Goal: Navigation & Orientation: Find specific page/section

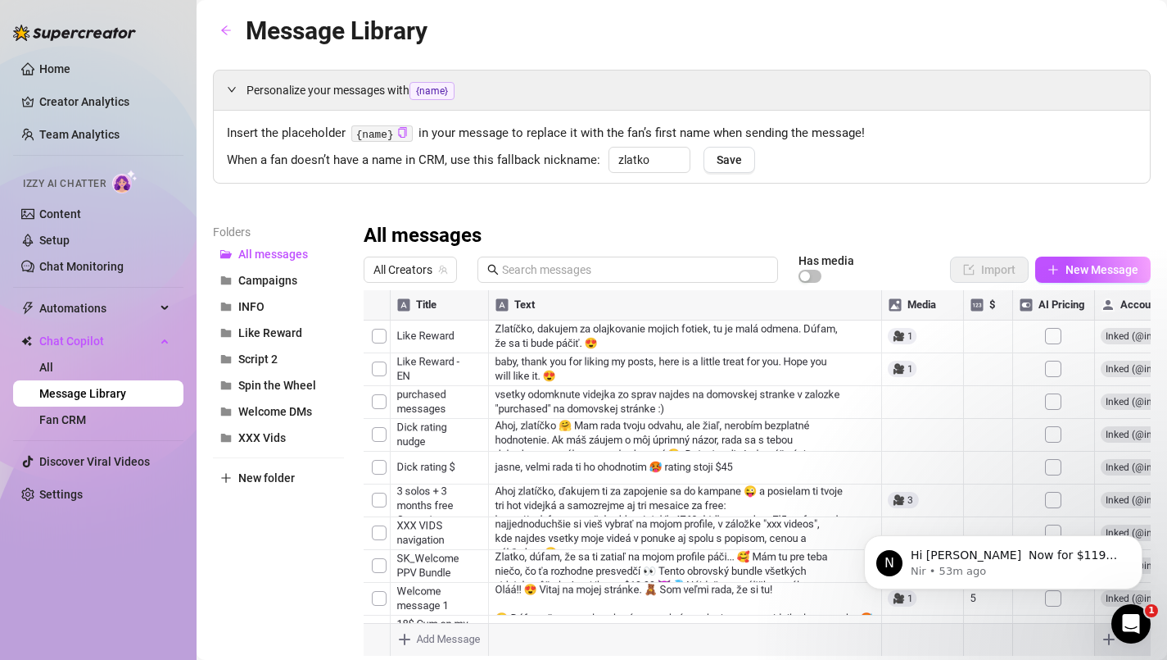
click at [1129, 625] on icon "Open Intercom Messenger" at bounding box center [1131, 623] width 11 height 13
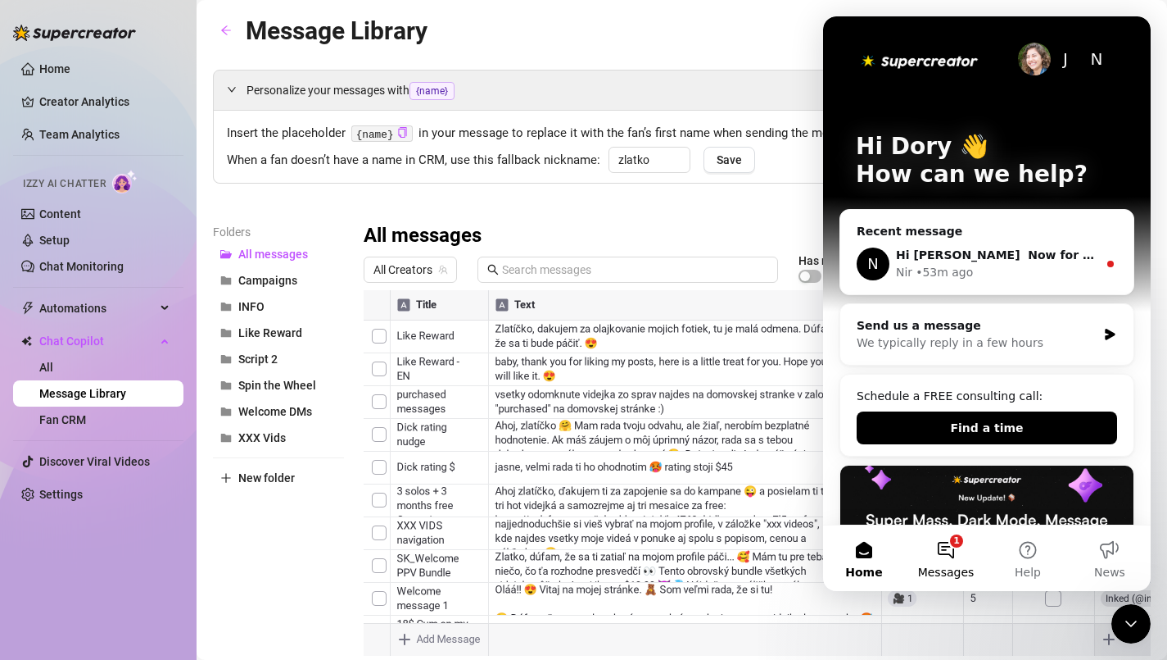
click at [940, 545] on button "1 Messages" at bounding box center [946, 558] width 82 height 66
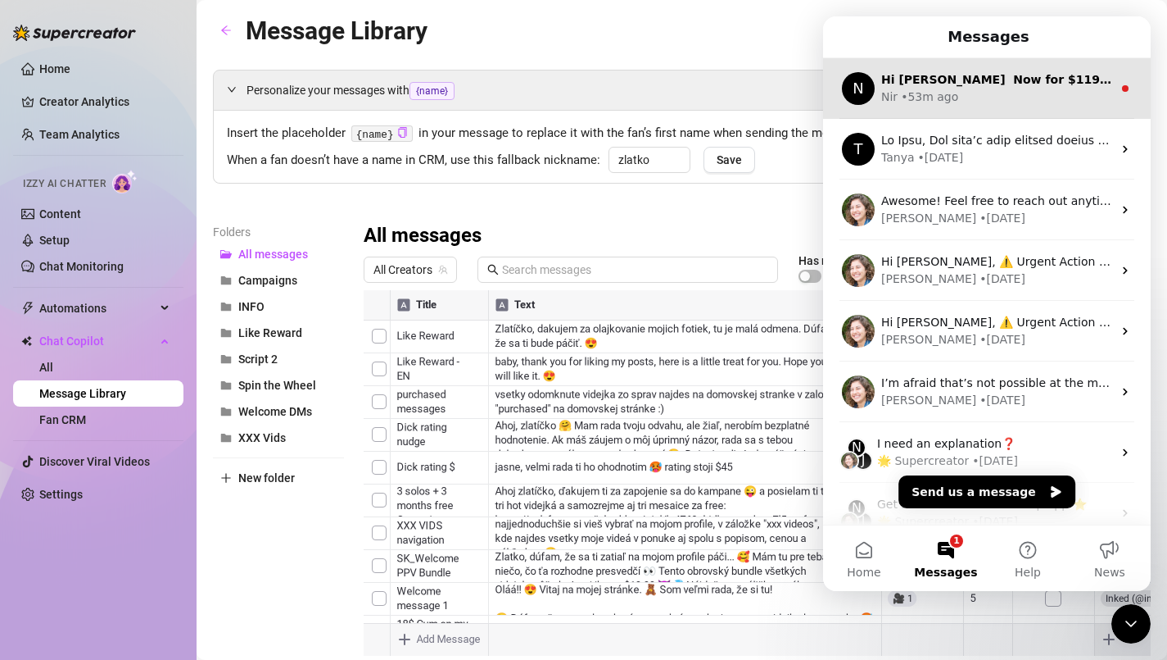
click at [1024, 98] on div "Nir • 53m ago" at bounding box center [997, 96] width 231 height 17
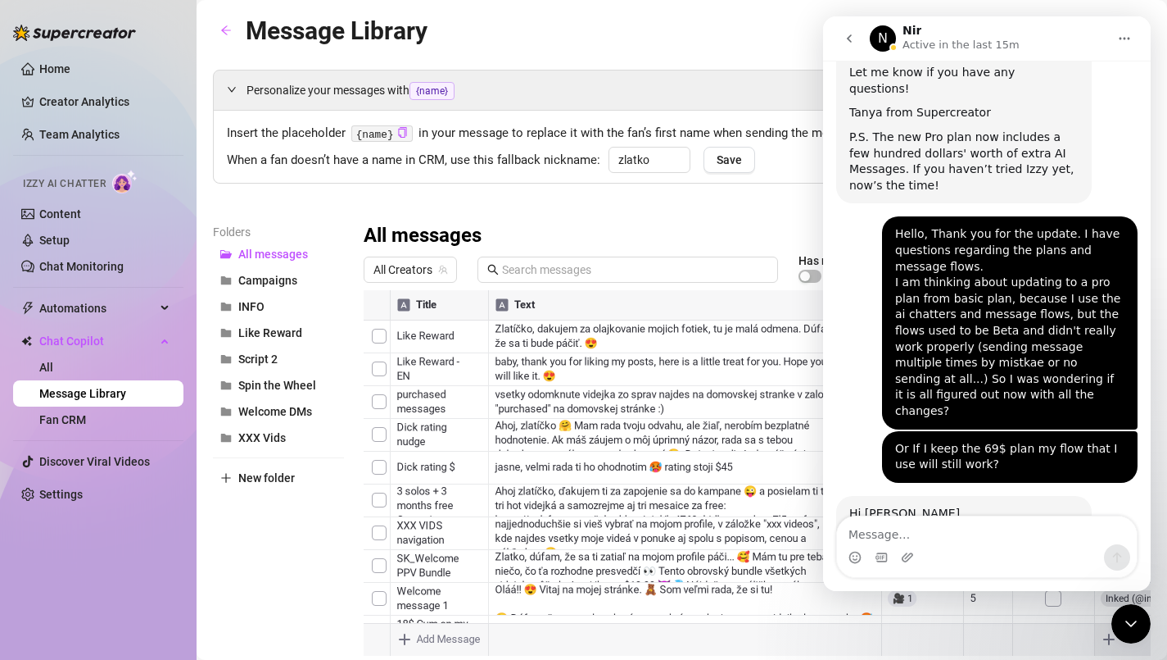
scroll to position [809, 0]
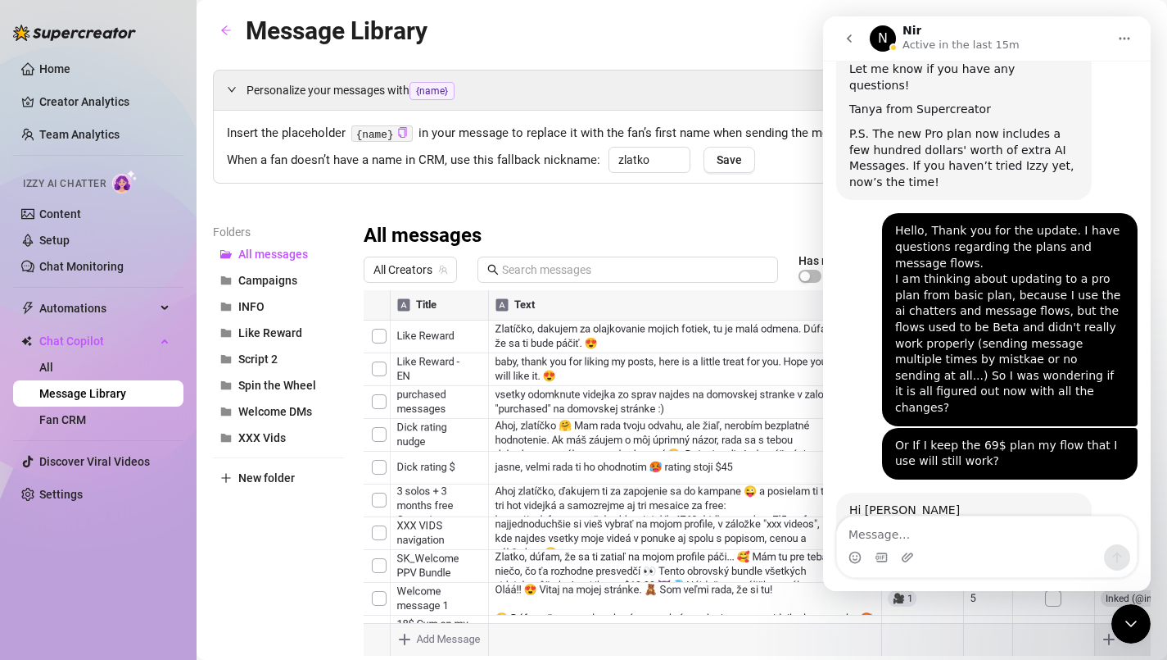
click at [1132, 628] on icon "Close Intercom Messenger" at bounding box center [1132, 624] width 20 height 20
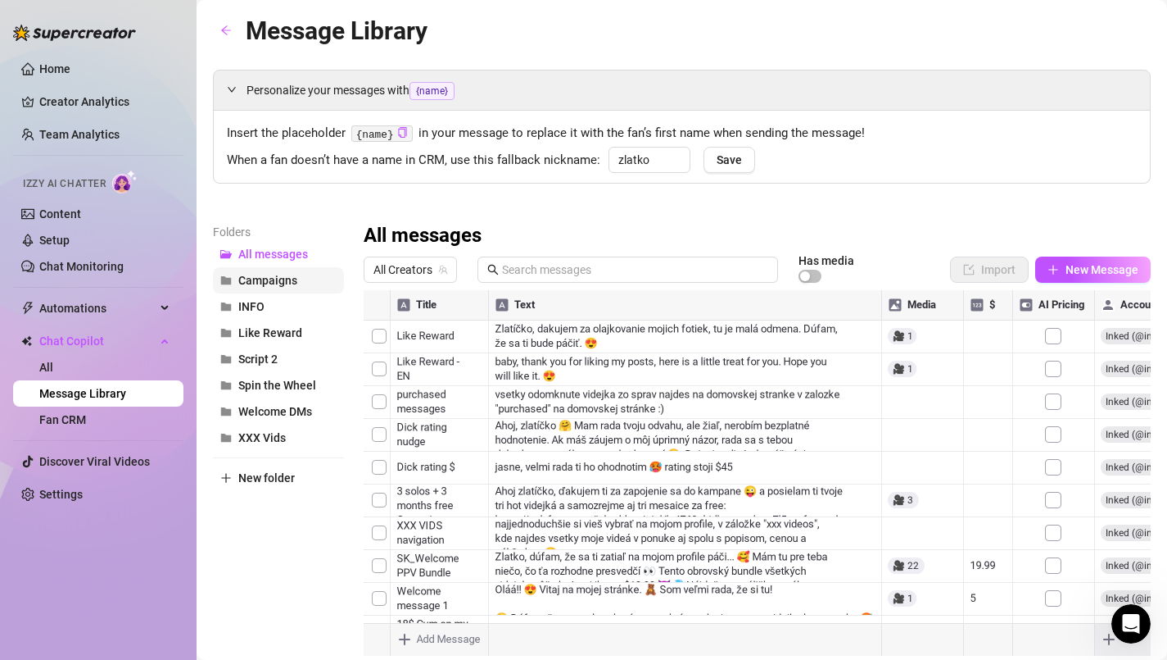
click at [293, 277] on span "Campaigns" at bounding box center [267, 280] width 59 height 13
click at [619, 324] on div at bounding box center [757, 472] width 787 height 365
click at [265, 329] on span "Like Reward" at bounding box center [270, 332] width 64 height 13
click at [243, 301] on span "INFO" at bounding box center [251, 306] width 26 height 13
click at [654, 374] on div at bounding box center [757, 472] width 787 height 365
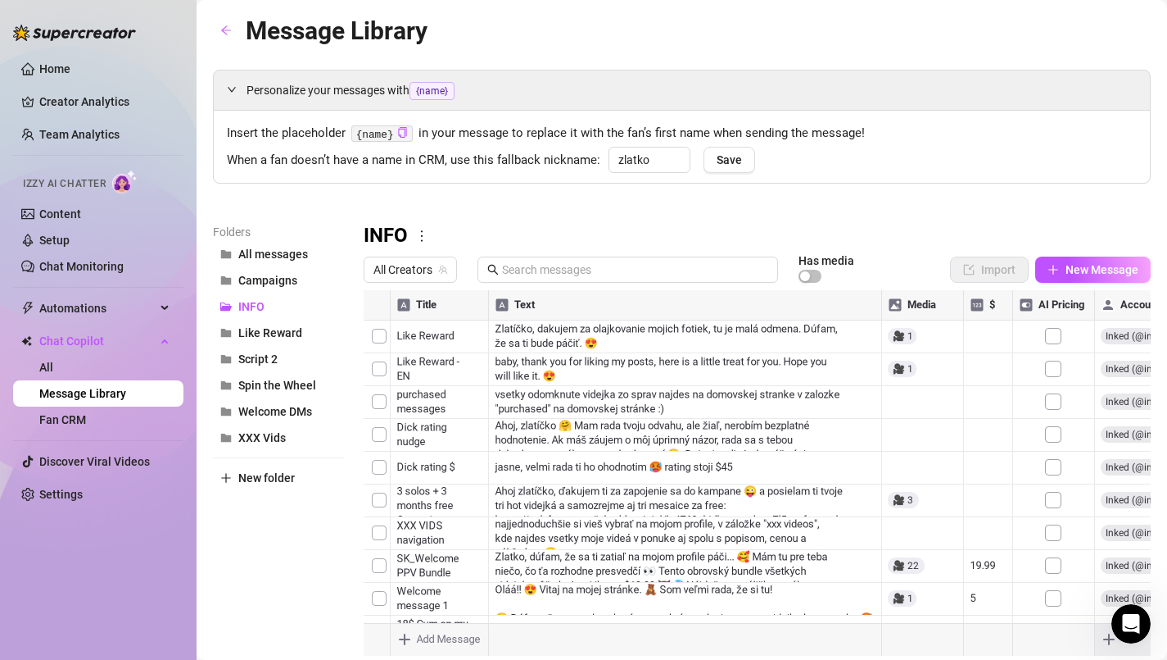
click at [654, 374] on div at bounding box center [757, 472] width 787 height 365
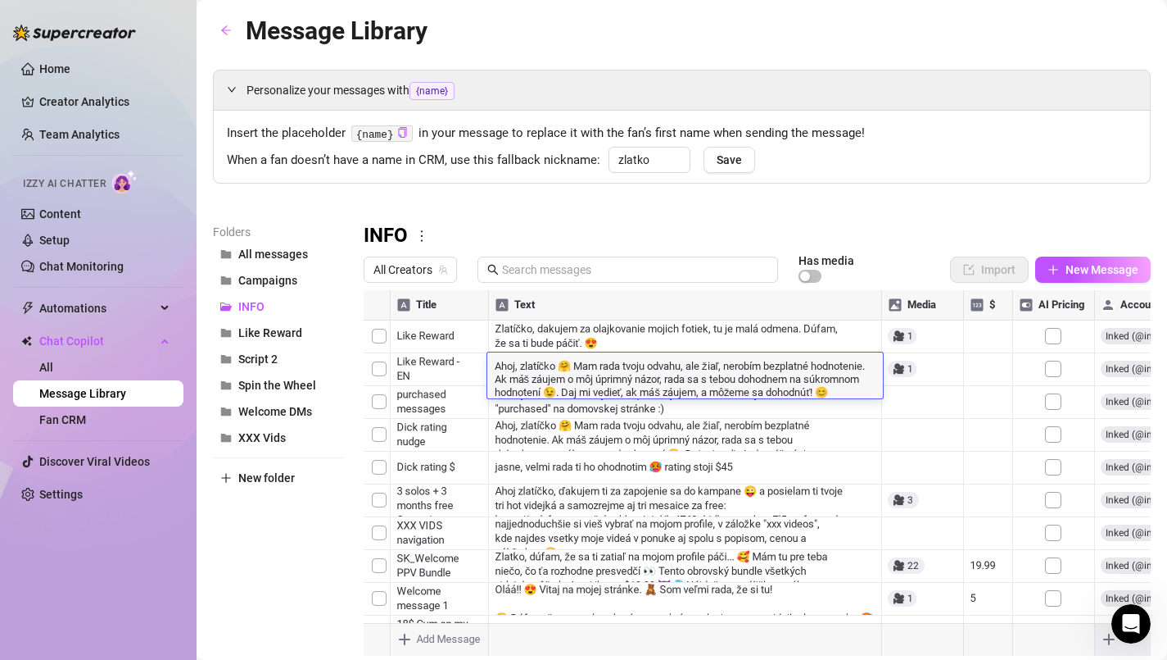
click at [435, 301] on div at bounding box center [757, 472] width 787 height 365
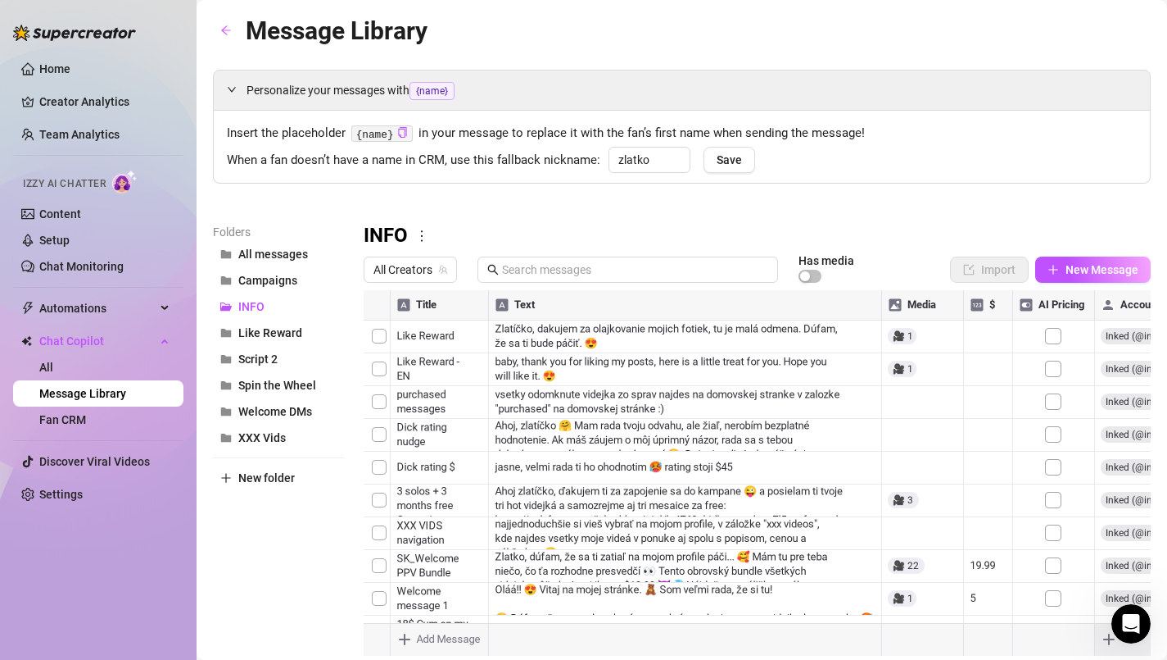
click at [435, 301] on div at bounding box center [757, 472] width 787 height 365
click at [607, 329] on div at bounding box center [757, 472] width 787 height 365
click at [622, 502] on div at bounding box center [757, 472] width 787 height 365
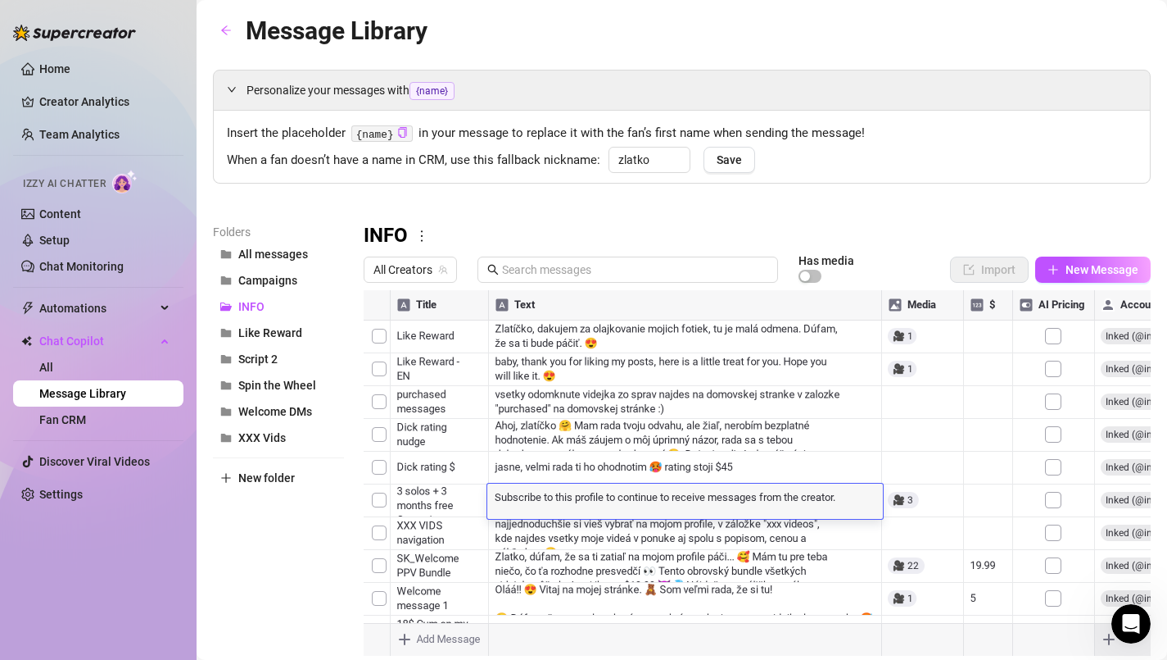
scroll to position [1, 0]
click at [632, 392] on div at bounding box center [757, 472] width 787 height 365
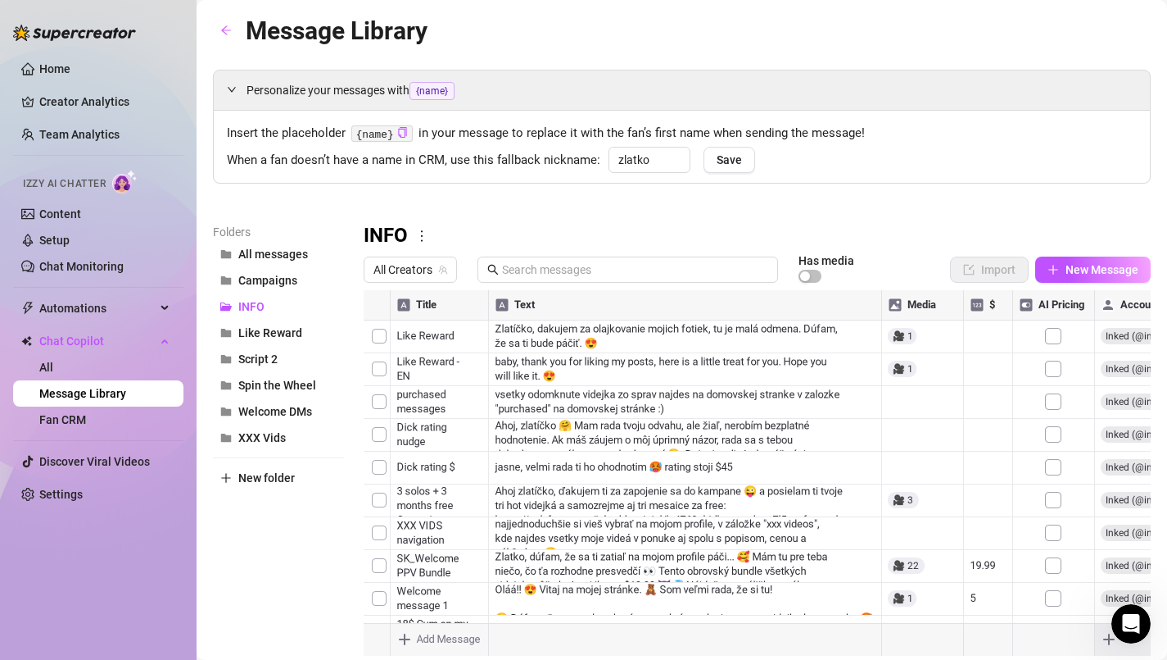
click at [626, 466] on div at bounding box center [757, 472] width 787 height 365
click at [234, 302] on button "INFO" at bounding box center [278, 306] width 131 height 26
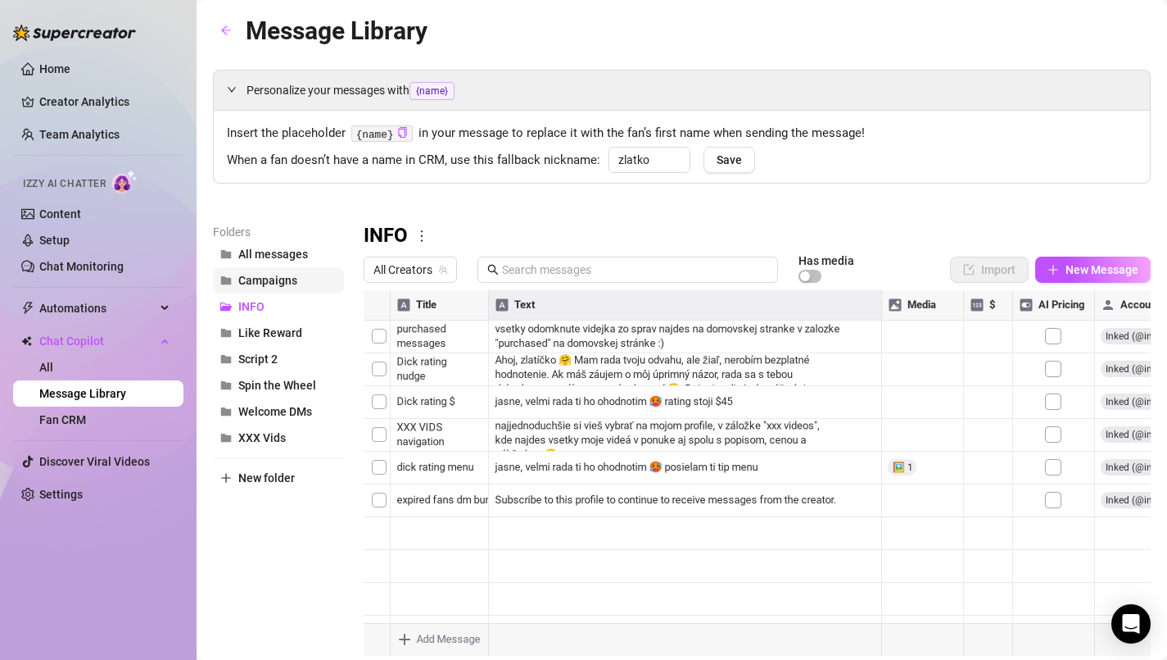
click at [262, 282] on span "Campaigns" at bounding box center [267, 280] width 59 height 13
click at [610, 351] on div at bounding box center [757, 472] width 787 height 365
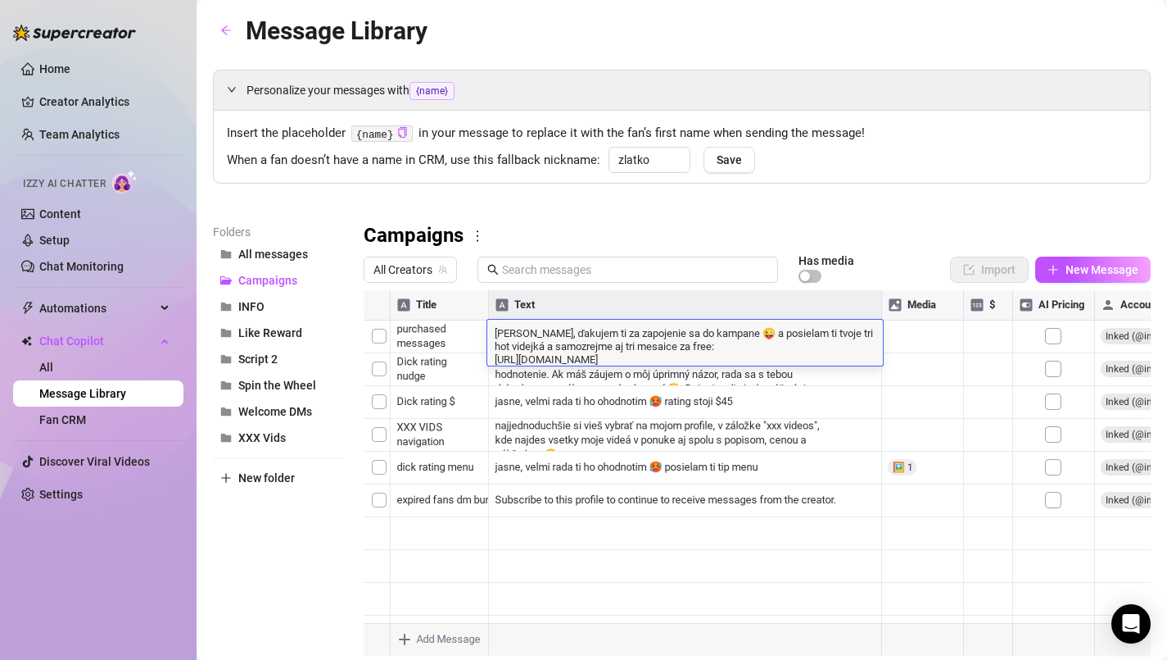
click at [672, 352] on textarea "[PERSON_NAME], ďakujem ti za zapojenie sa do kampane 😜 a posielam ti tvoje tri …" at bounding box center [685, 344] width 396 height 41
click at [492, 358] on textarea "[PERSON_NAME], ďakujem ti za zapojenie sa do kampane 😜 a posielam ti tvoje tri …" at bounding box center [685, 344] width 396 height 41
drag, startPoint x: 492, startPoint y: 358, endPoint x: 876, endPoint y: 369, distance: 383.6
click at [876, 369] on div "Title Text Media $ AI Pricing Accounts 3 solos + 3 months free Campaing Ahoj zl…" at bounding box center [757, 472] width 787 height 365
click at [275, 388] on span "Spin the Wheel" at bounding box center [277, 385] width 78 height 13
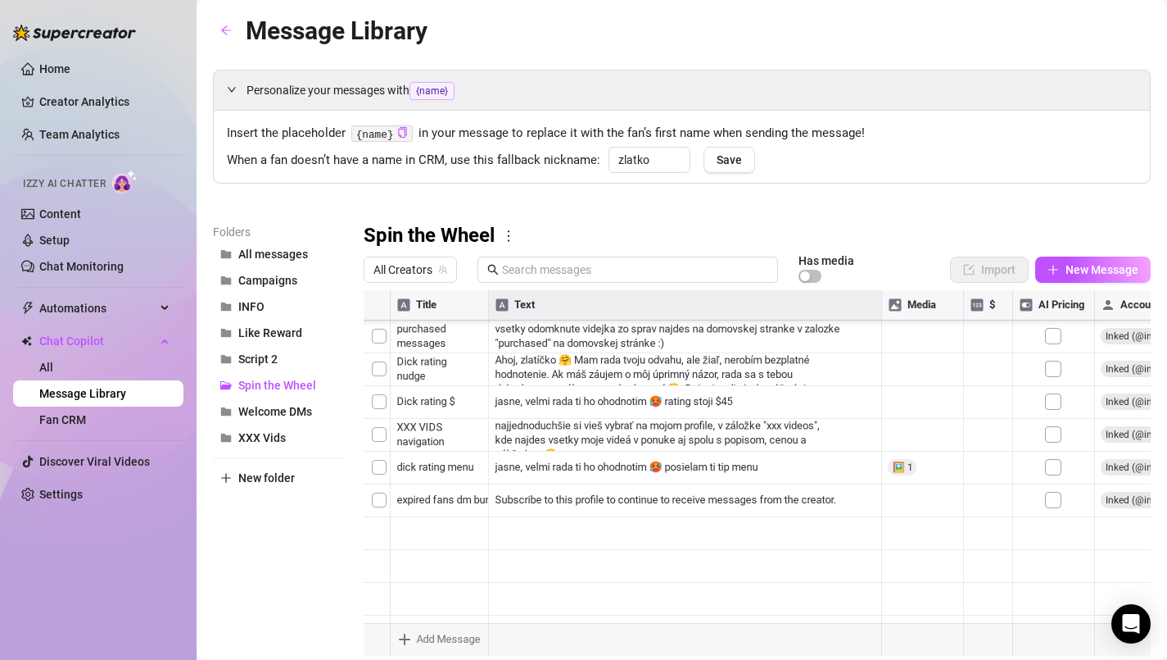
scroll to position [328, 0]
click at [257, 404] on button "Welcome DMs" at bounding box center [278, 411] width 131 height 26
click at [261, 437] on span "XXX Vids" at bounding box center [262, 437] width 48 height 13
drag, startPoint x: 487, startPoint y: 307, endPoint x: 641, endPoint y: 332, distance: 156.8
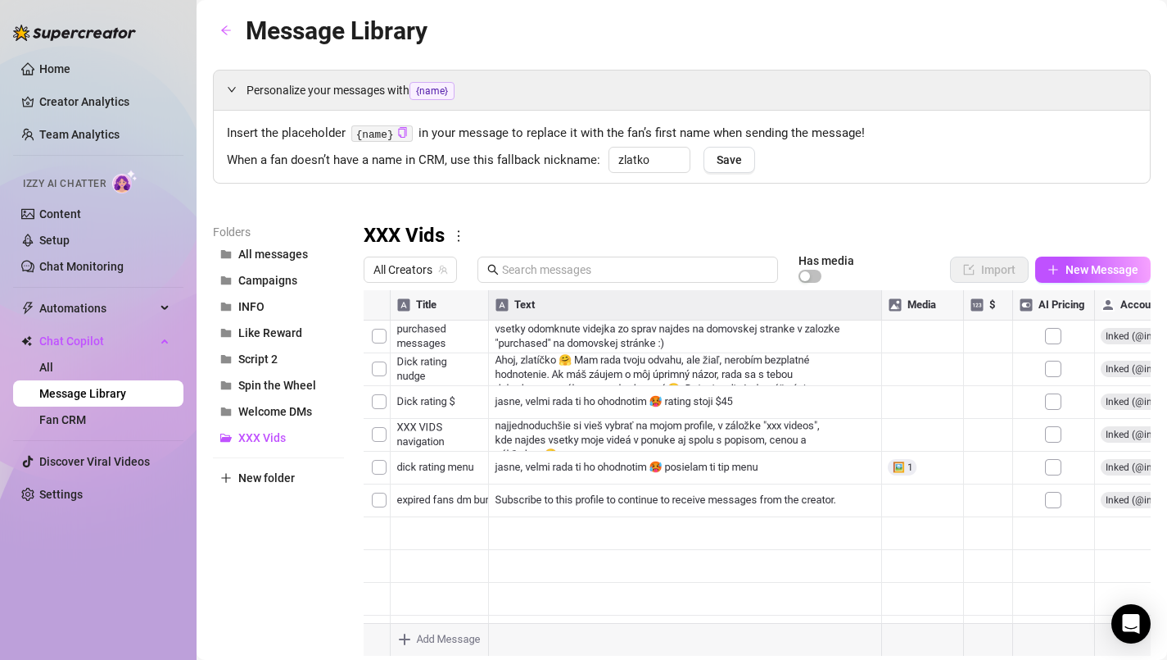
click at [641, 332] on div at bounding box center [757, 472] width 787 height 365
click at [1033, 306] on div at bounding box center [757, 472] width 787 height 365
click at [642, 306] on div at bounding box center [757, 472] width 787 height 365
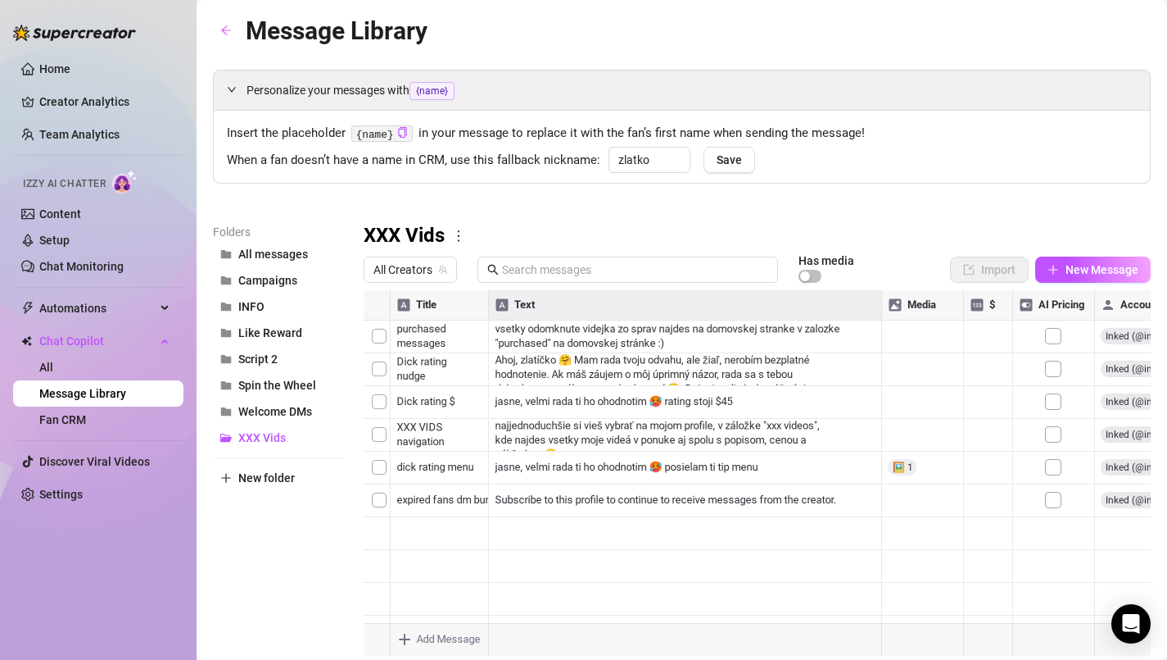
click at [776, 374] on div at bounding box center [757, 472] width 787 height 365
click at [860, 497] on div at bounding box center [757, 472] width 787 height 365
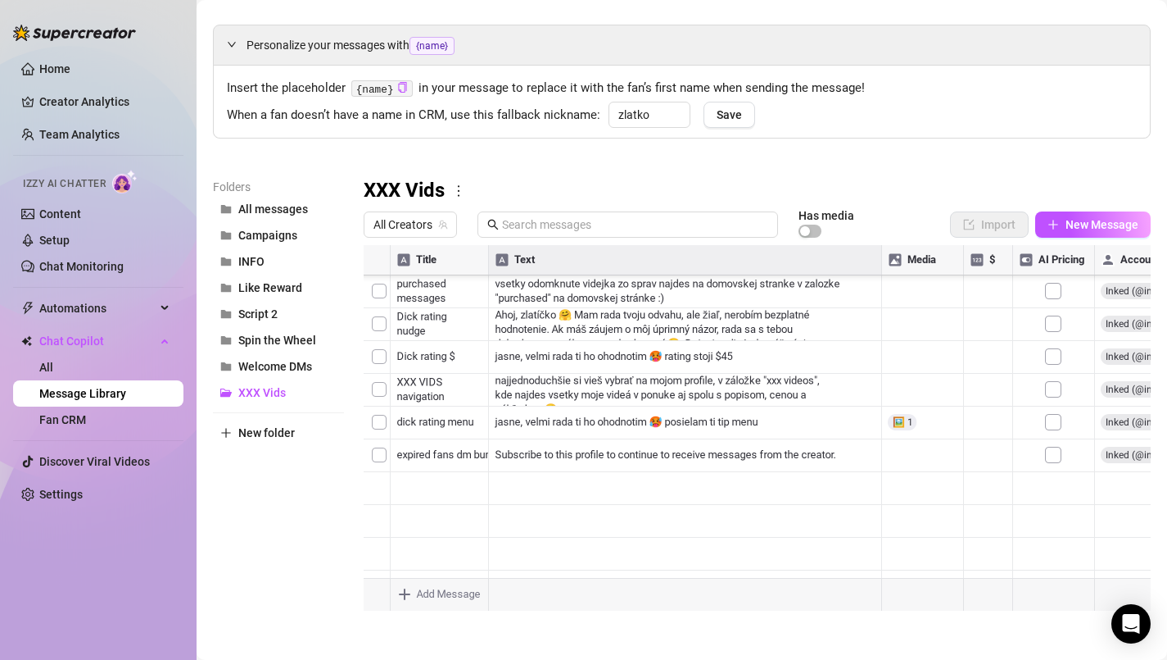
click at [534, 516] on div at bounding box center [757, 427] width 787 height 365
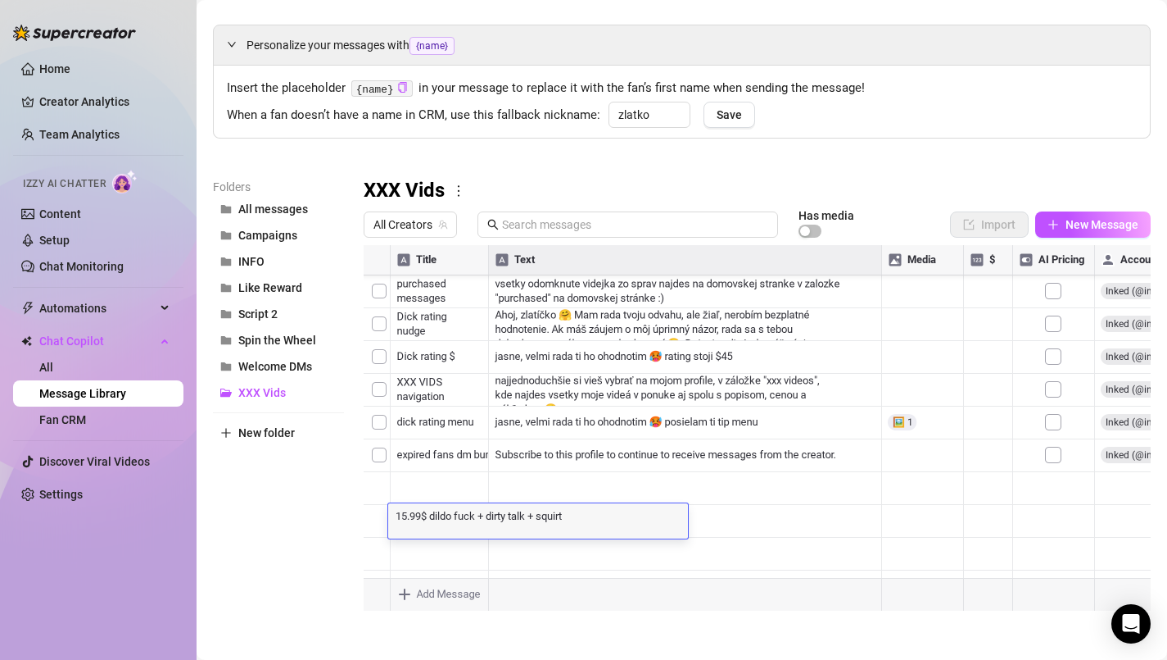
scroll to position [229, 1]
click at [520, 532] on div "15.99$ dildo fuck + dirty talk + squirt 15.99$ dildo fuck + dirty talk + squirt" at bounding box center [538, 520] width 300 height 35
click at [499, 450] on div at bounding box center [757, 427] width 787 height 365
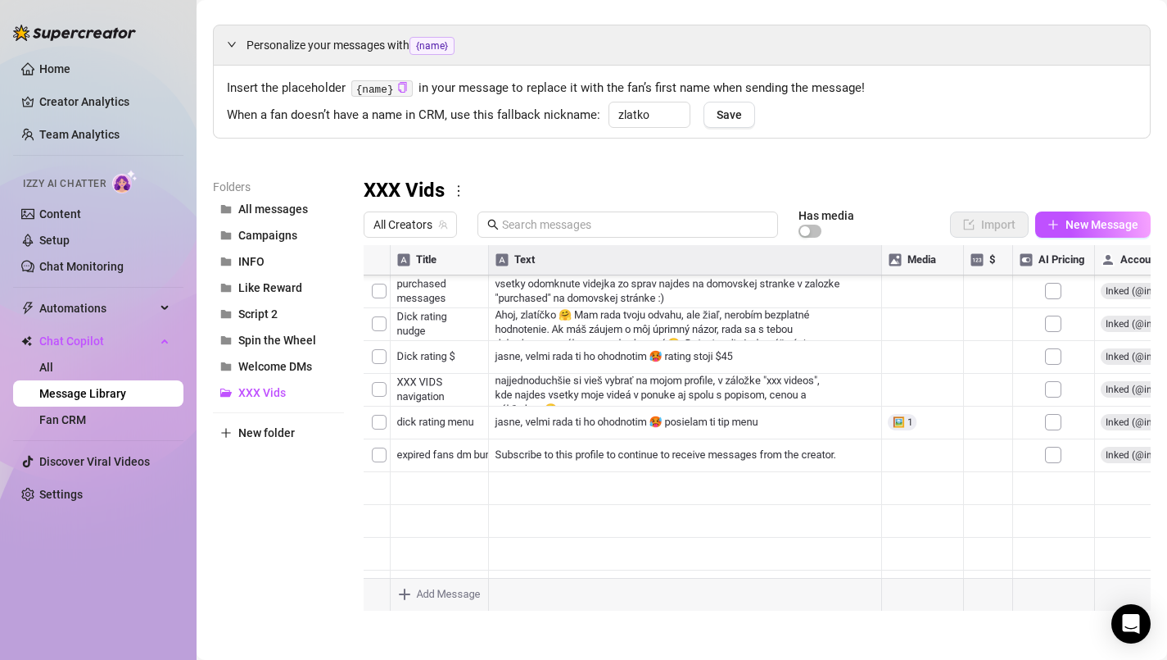
click at [499, 450] on div at bounding box center [757, 427] width 787 height 365
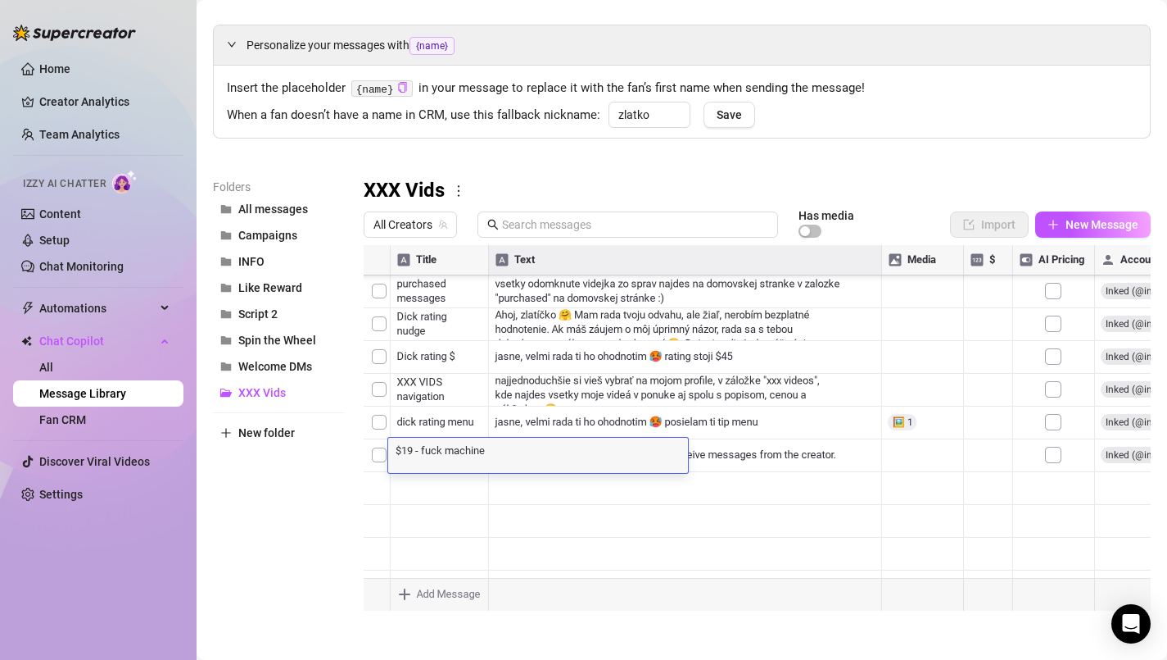
click at [463, 496] on div at bounding box center [757, 427] width 787 height 365
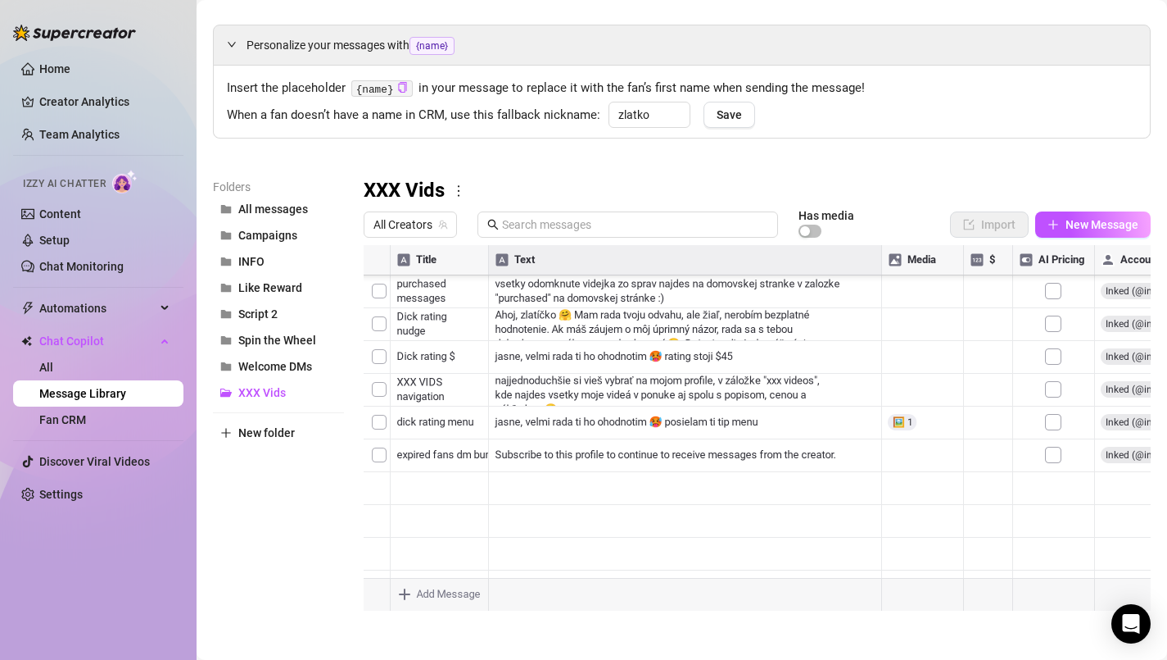
click at [478, 517] on div at bounding box center [757, 427] width 787 height 365
click at [483, 523] on div at bounding box center [757, 427] width 787 height 365
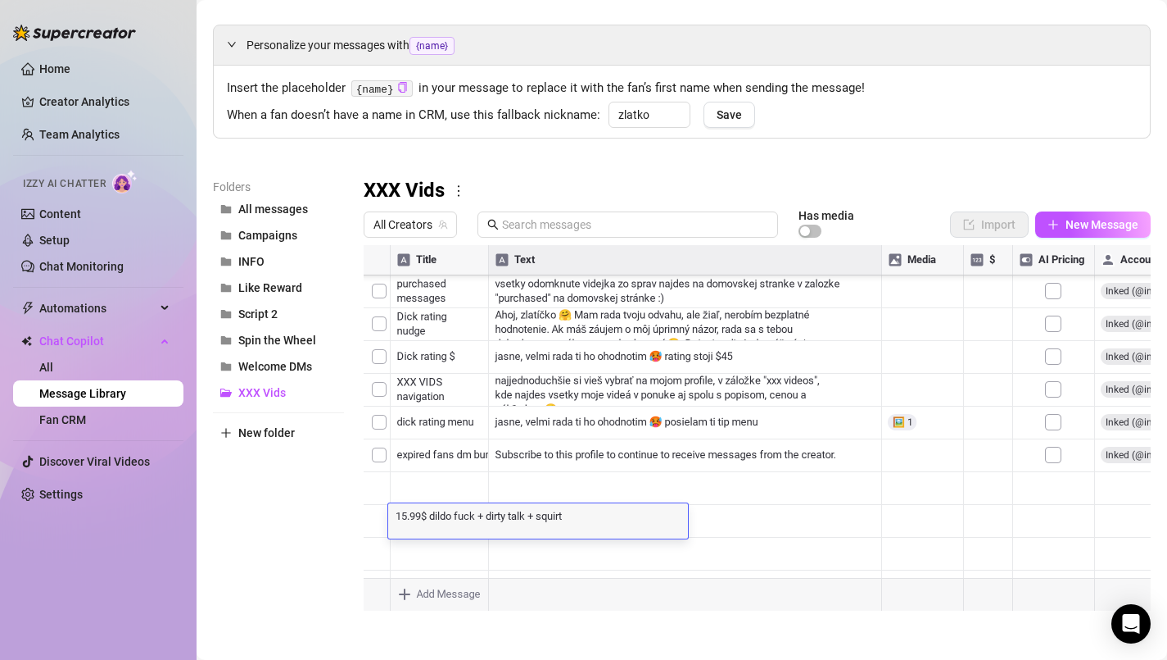
click at [483, 523] on div "15.99$ dildo fuck + dirty talk + squirt 15.99$ dildo fuck + dirty talk + squirt" at bounding box center [538, 520] width 300 height 35
click at [482, 510] on textarea "15.99$ dildo fuck + dirty talk + squirt" at bounding box center [538, 515] width 300 height 15
click at [39, 374] on link "All" at bounding box center [46, 366] width 14 height 13
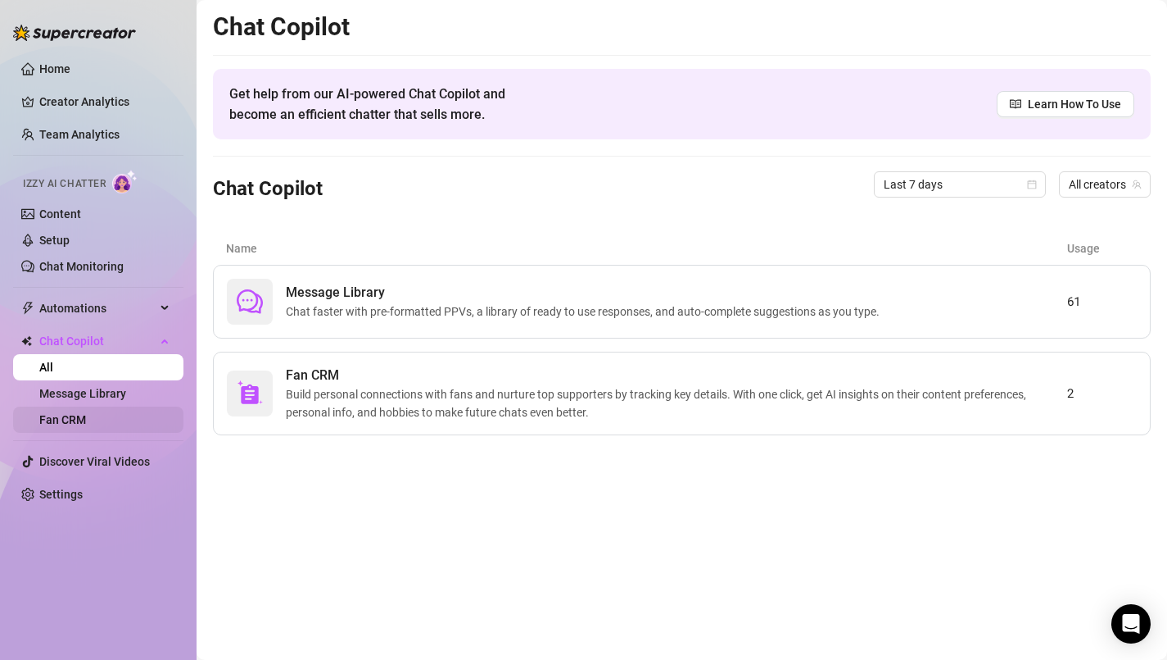
click at [81, 417] on link "Fan CRM" at bounding box center [62, 419] width 47 height 13
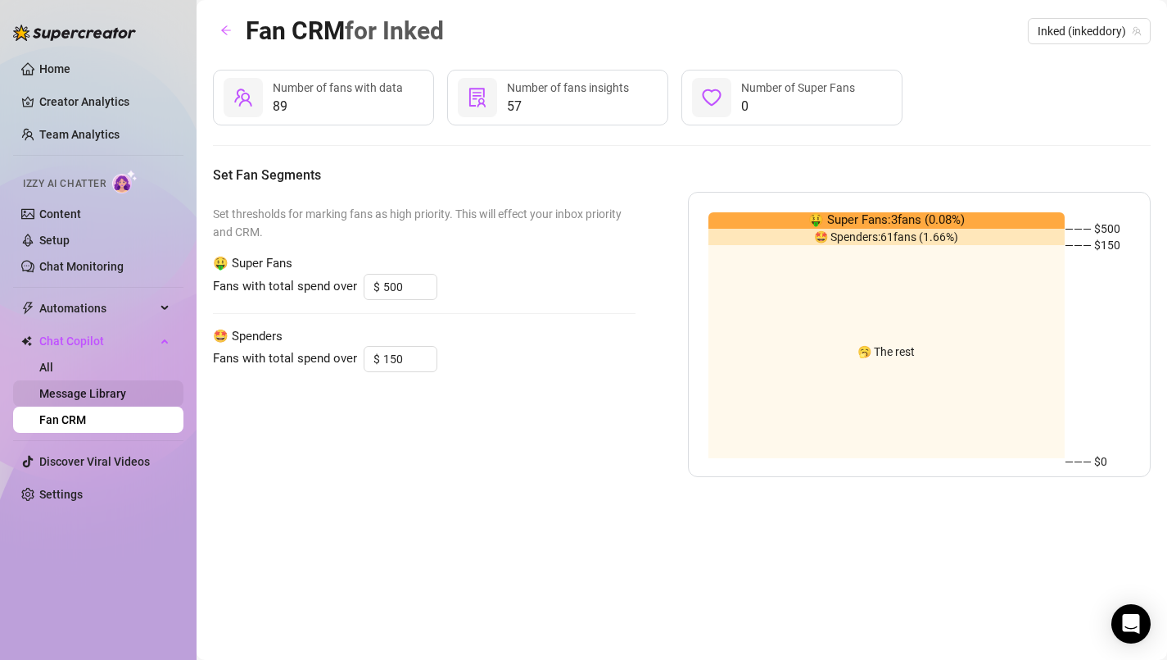
click at [89, 396] on link "Message Library" at bounding box center [82, 393] width 87 height 13
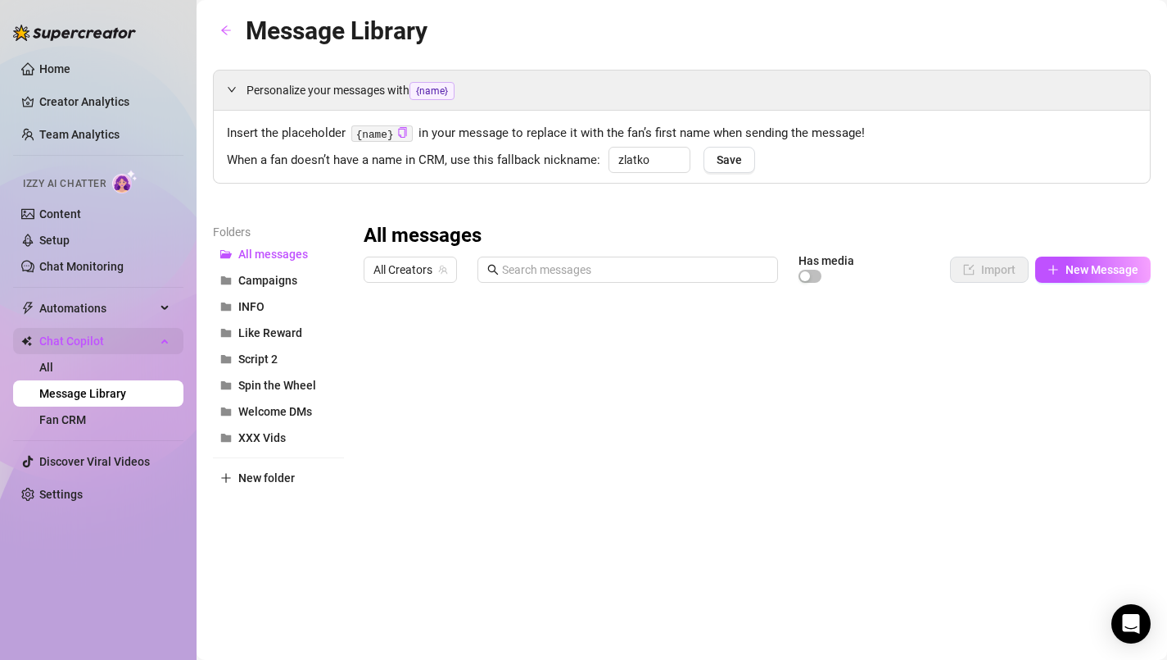
click at [82, 351] on span "Chat Copilot" at bounding box center [97, 341] width 116 height 26
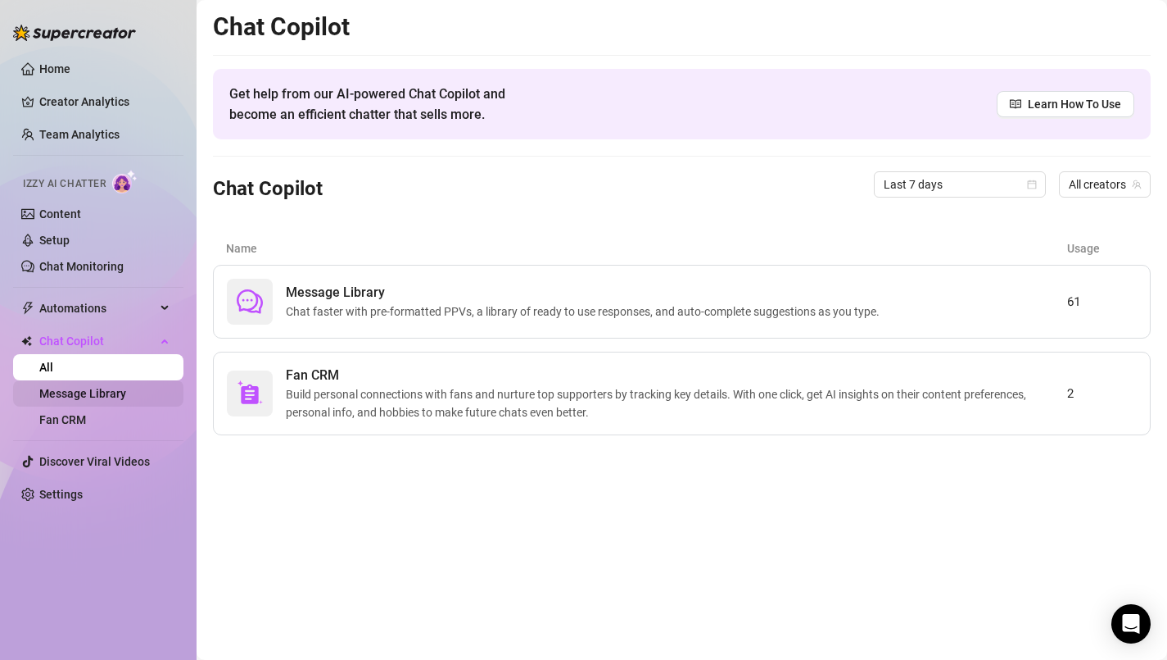
click at [79, 388] on link "Message Library" at bounding box center [82, 393] width 87 height 13
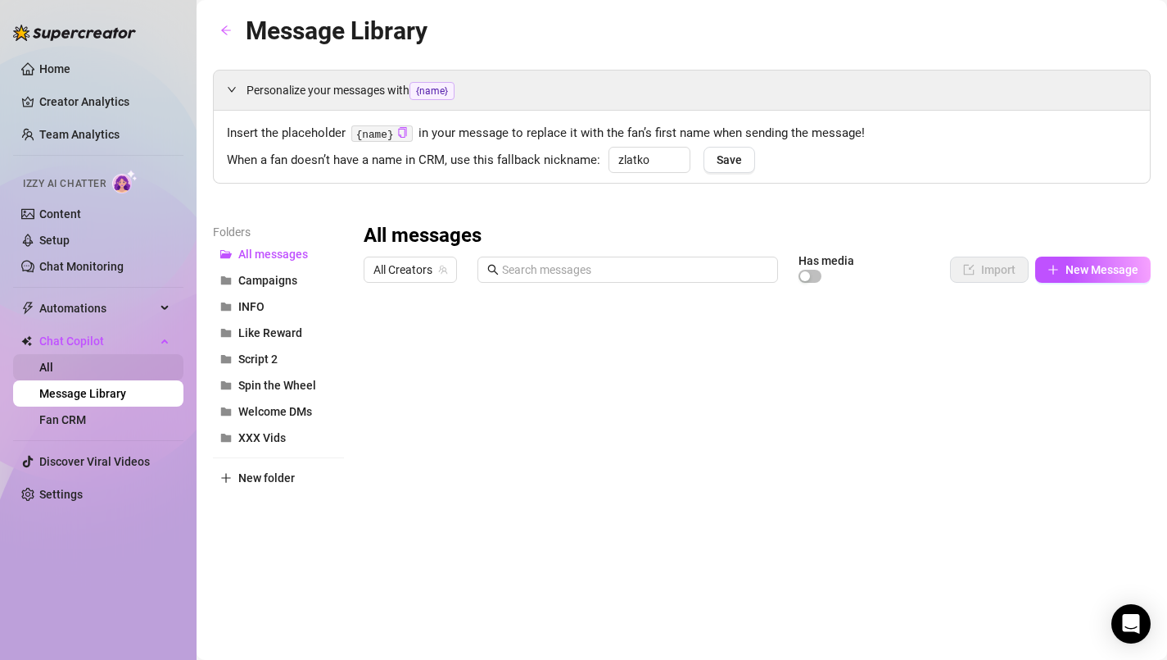
click at [53, 370] on link "All" at bounding box center [46, 366] width 14 height 13
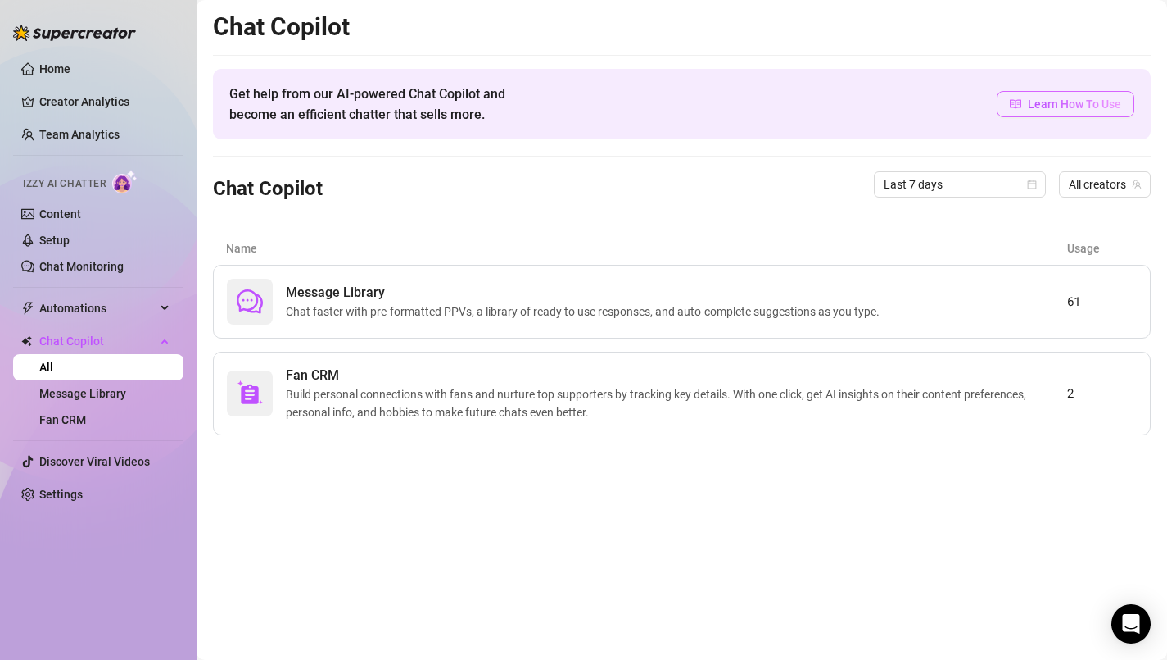
click at [1039, 100] on span "Learn How To Use" at bounding box center [1074, 104] width 93 height 18
click at [59, 62] on link "Home" at bounding box center [54, 68] width 31 height 13
